Goal: Task Accomplishment & Management: Use online tool/utility

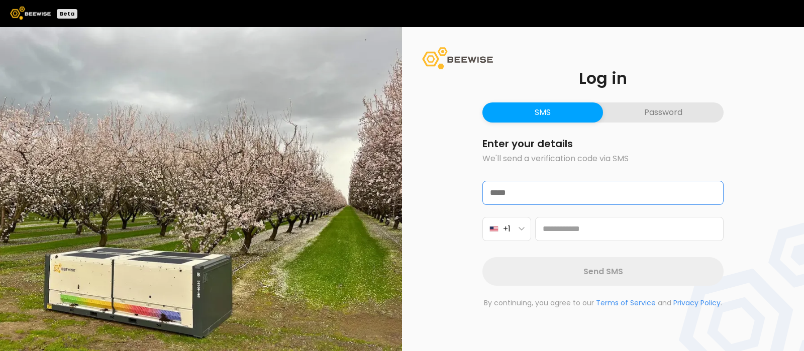
click at [513, 195] on input "email" at bounding box center [603, 192] width 240 height 23
type input "**********"
click at [522, 229] on icon "button" at bounding box center [522, 229] width 6 height 4
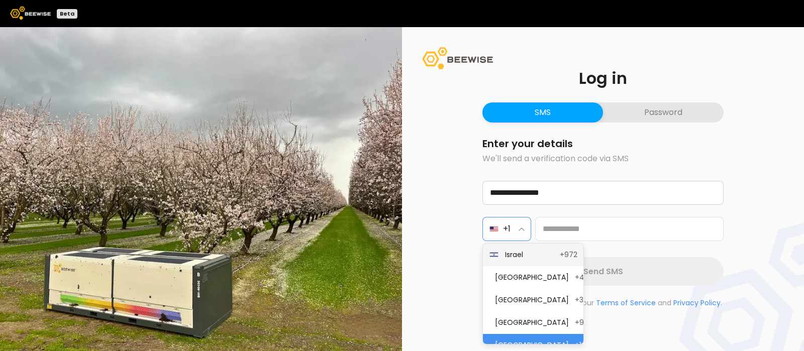
click at [525, 251] on span "Israel" at bounding box center [529, 255] width 49 height 11
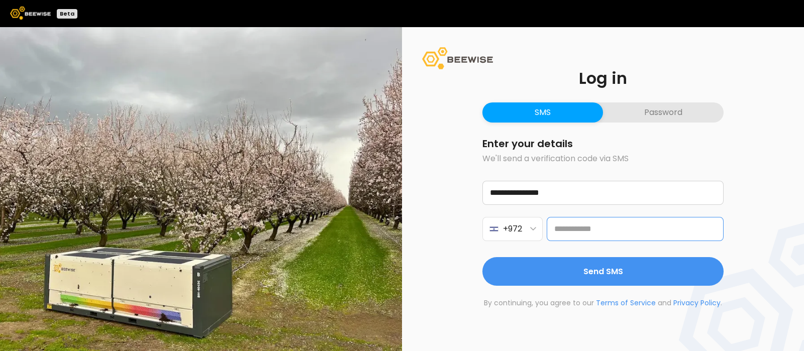
click at [572, 228] on input at bounding box center [635, 229] width 177 height 24
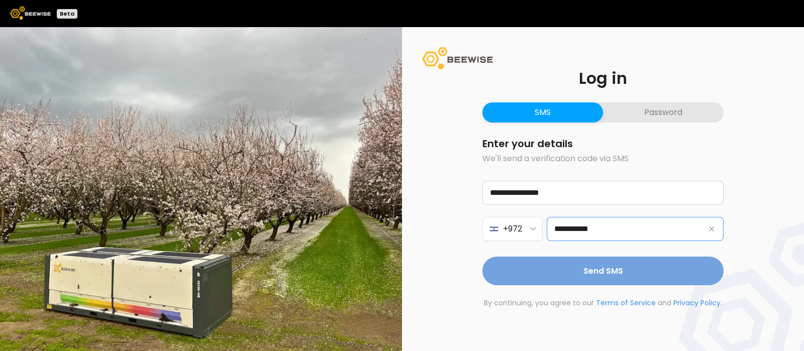
type input "**********"
click at [593, 267] on span "Send SMS" at bounding box center [604, 271] width 40 height 13
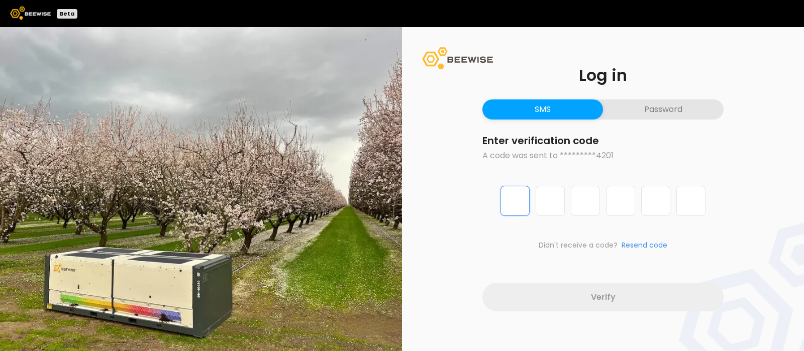
click at [518, 195] on input "Digit 1 of 6" at bounding box center [515, 201] width 29 height 30
type input "*"
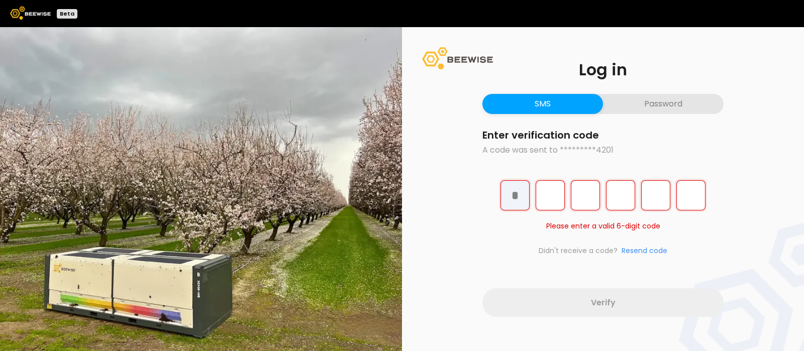
type input "*"
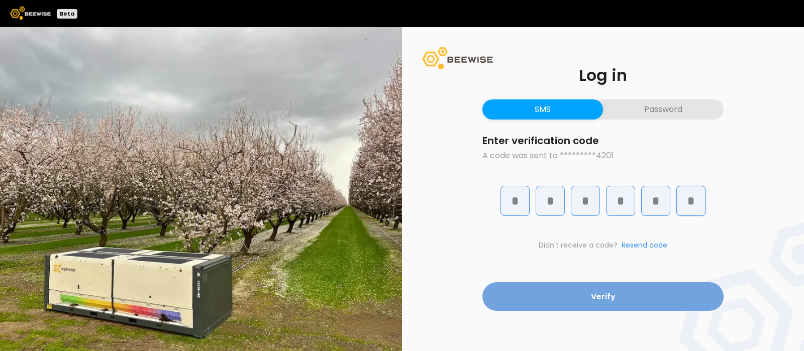
type input "*"
click at [569, 292] on button "Verify" at bounding box center [603, 297] width 241 height 29
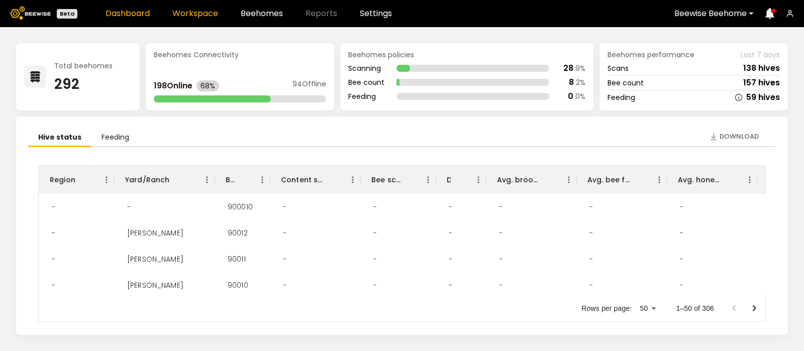
click at [196, 10] on link "Workspace" at bounding box center [195, 14] width 46 height 8
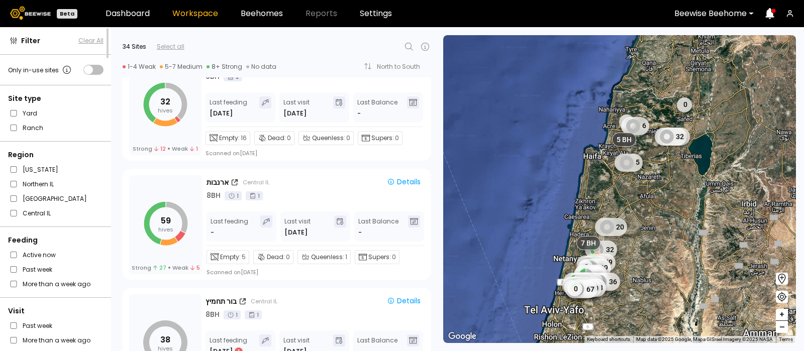
scroll to position [868, 0]
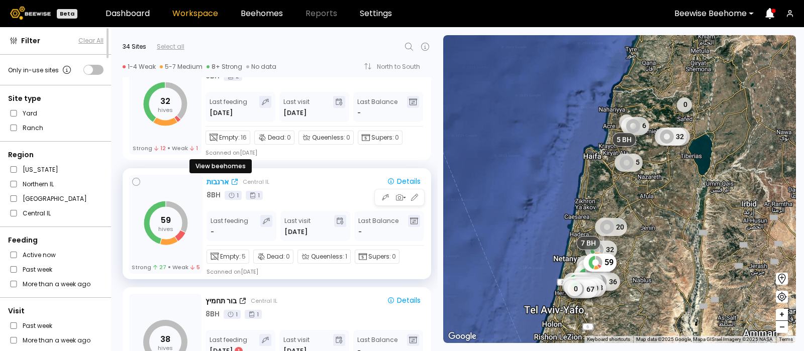
click at [215, 178] on div "ארנבות" at bounding box center [218, 182] width 22 height 11
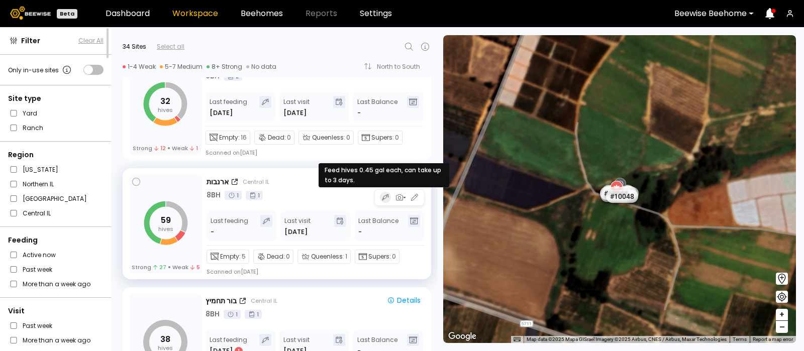
click at [383, 197] on icon "button" at bounding box center [385, 198] width 4 height 4
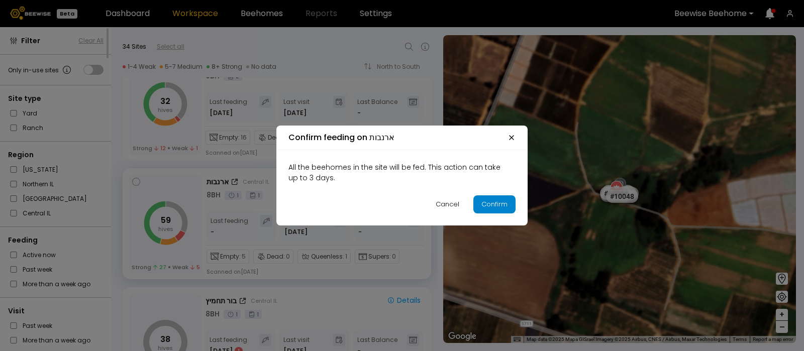
click at [503, 205] on div "Confirm" at bounding box center [495, 205] width 26 height 10
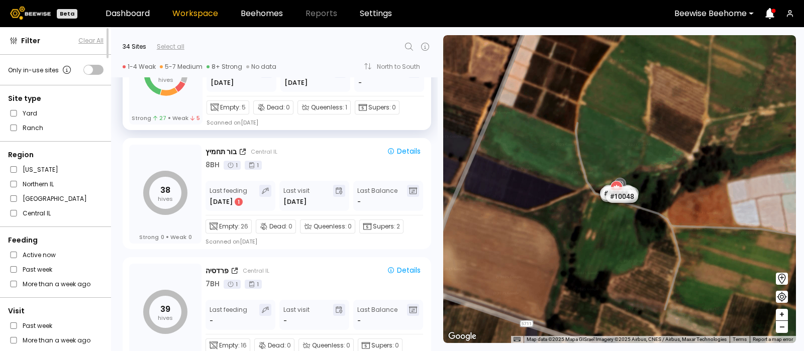
scroll to position [1019, 0]
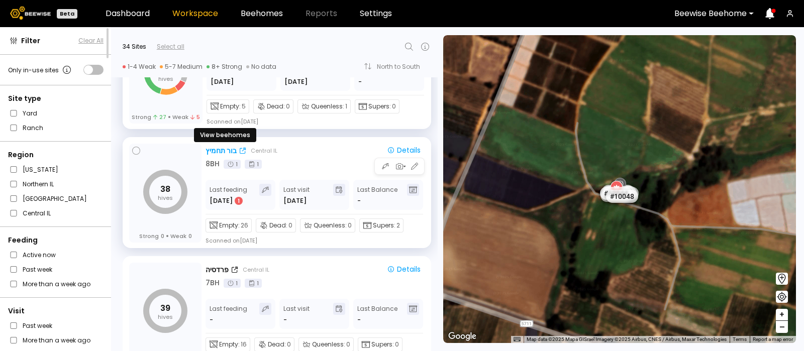
click at [216, 146] on div "בור תחמיץ" at bounding box center [221, 151] width 31 height 11
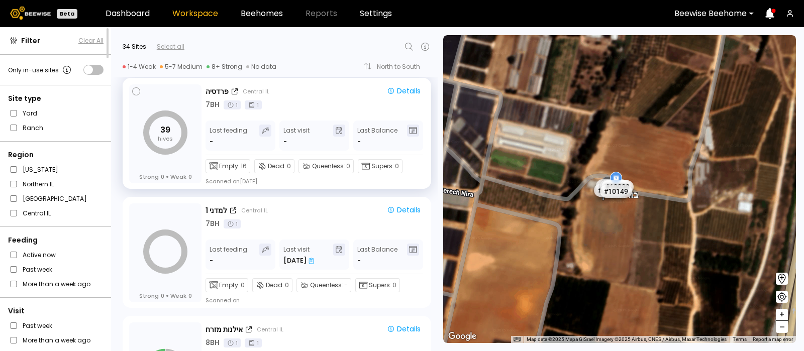
scroll to position [1187, 0]
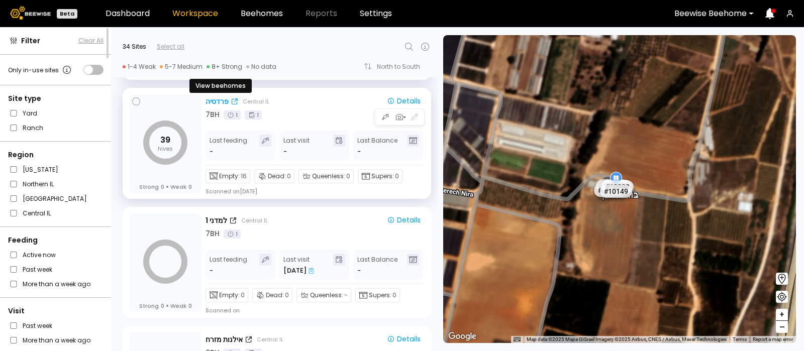
click at [215, 97] on div "פרדסיה" at bounding box center [217, 102] width 23 height 11
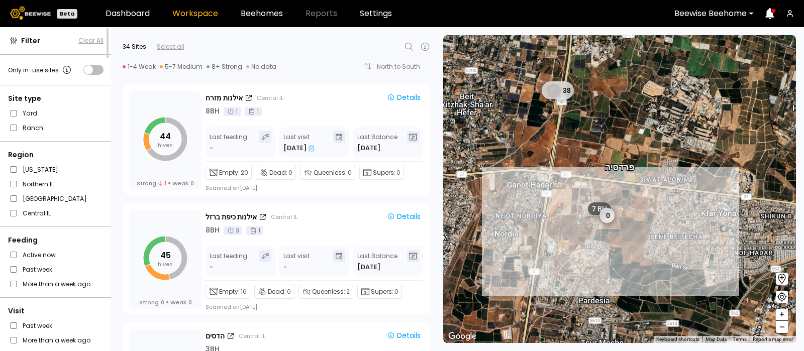
scroll to position [1428, 0]
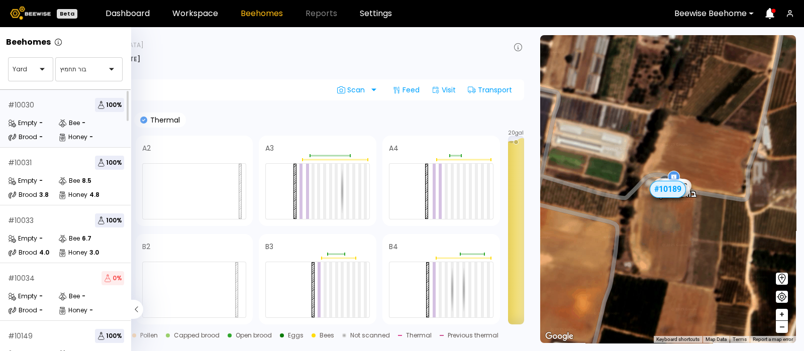
click at [52, 114] on div "# 10030 100 % Empty - Bee - Brood - Honey -" at bounding box center [66, 119] width 132 height 58
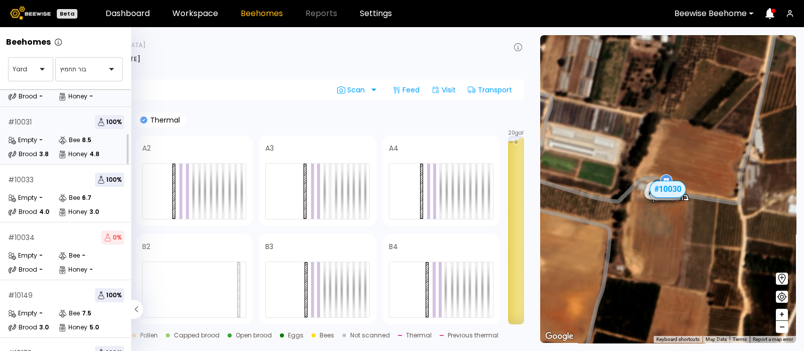
scroll to position [43, 0]
click at [40, 138] on div "-" at bounding box center [41, 138] width 4 height 6
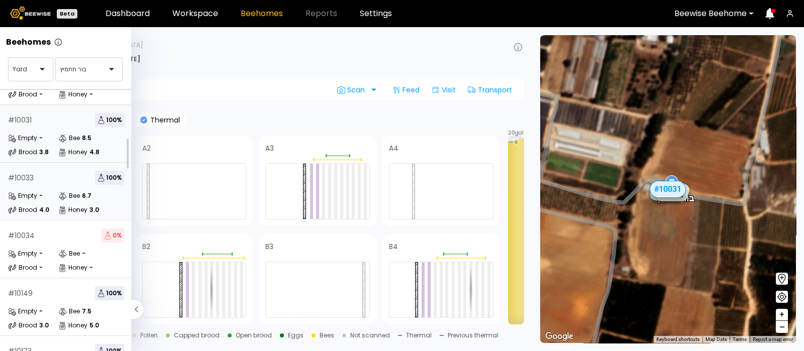
click at [31, 187] on div "# 10033 100 % Empty - Bee 6.7 Brood 4.0 Honey 3.0" at bounding box center [66, 192] width 132 height 58
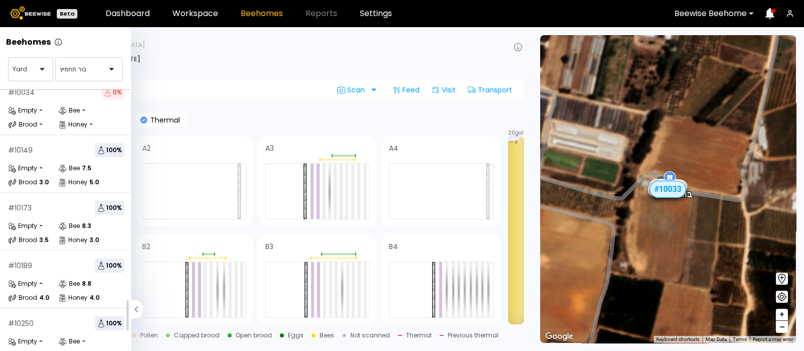
scroll to position [187, 0]
click at [30, 159] on div "# 10149 100 % Empty - Bee 7.5 Brood 3.0 Honey 5.0" at bounding box center [66, 164] width 132 height 58
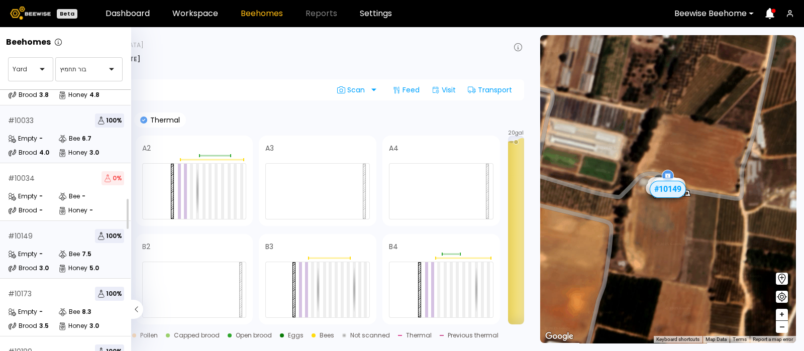
scroll to position [134, 0]
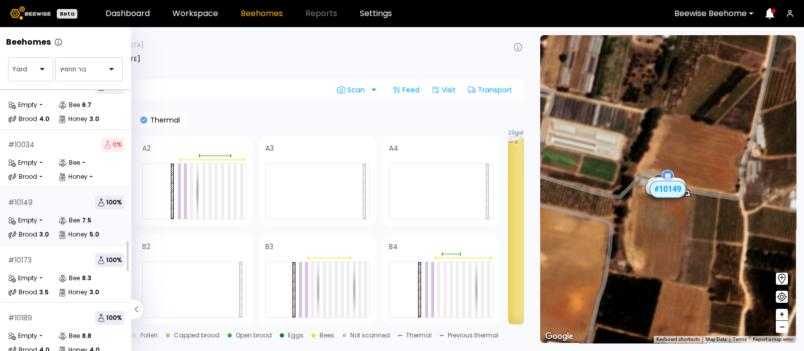
click at [22, 216] on div "Empty" at bounding box center [22, 221] width 29 height 10
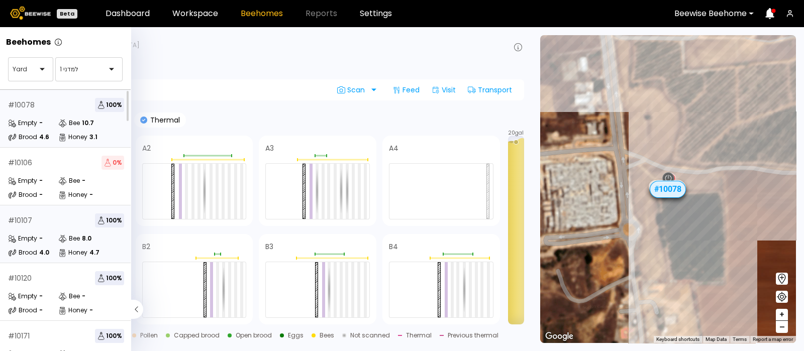
click at [12, 235] on icon at bounding box center [12, 239] width 8 height 9
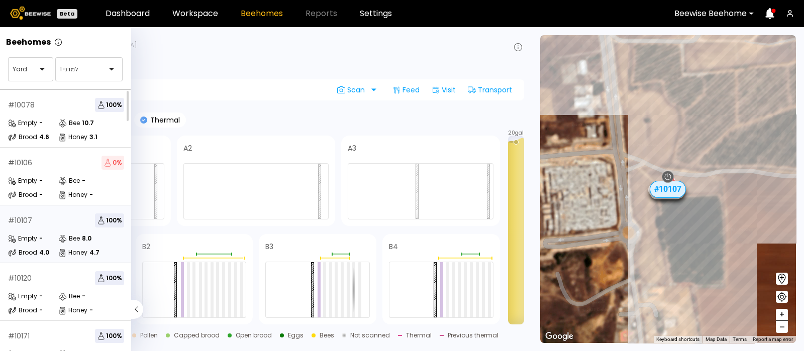
scroll to position [148, 0]
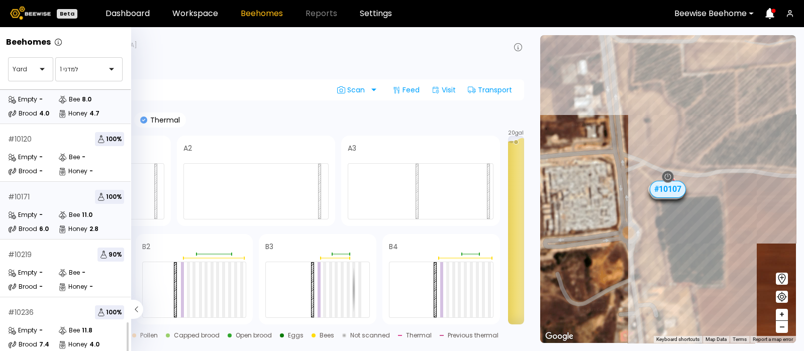
click at [40, 197] on div "# 10171 100 % Empty - Bee 11.0 Brood 6.0 Honey 2.8" at bounding box center [66, 211] width 132 height 58
